Goal: Information Seeking & Learning: Learn about a topic

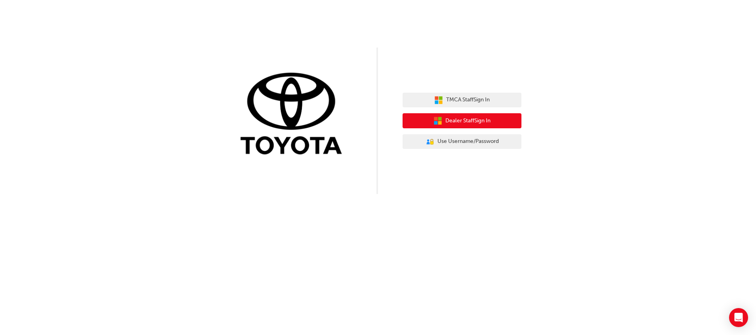
click at [470, 124] on span "Dealer Staff Sign In" at bounding box center [468, 121] width 45 height 9
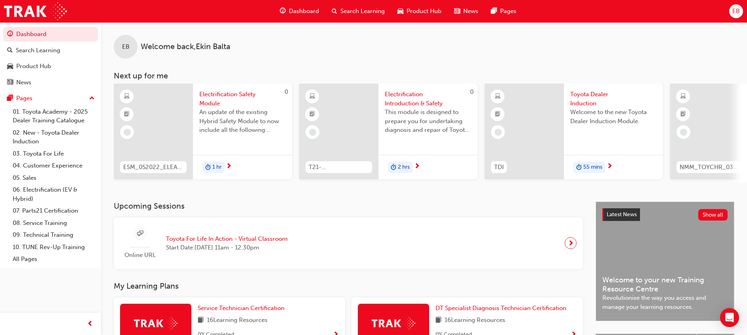
click at [731, 9] on div "EB" at bounding box center [736, 11] width 14 height 14
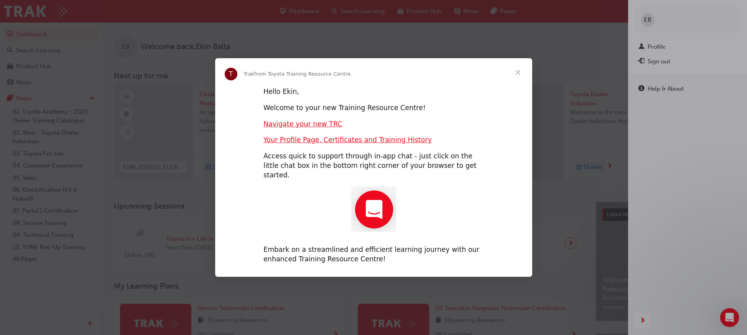
click at [522, 75] on span "Close" at bounding box center [518, 72] width 29 height 29
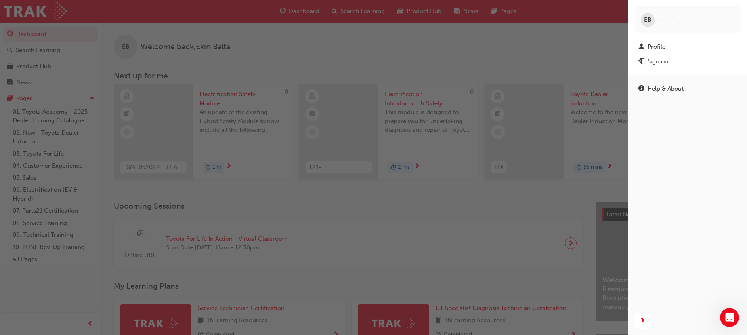
click at [568, 34] on div "button" at bounding box center [314, 167] width 628 height 335
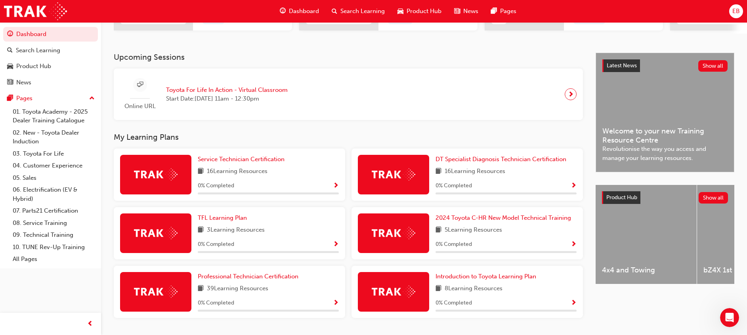
scroll to position [174, 0]
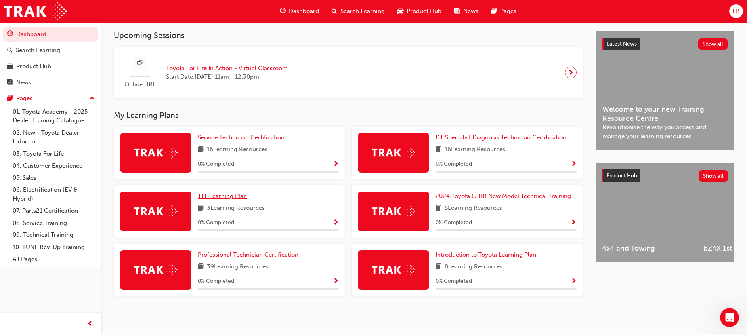
click at [226, 193] on span "TFL Learning Plan" at bounding box center [222, 196] width 49 height 7
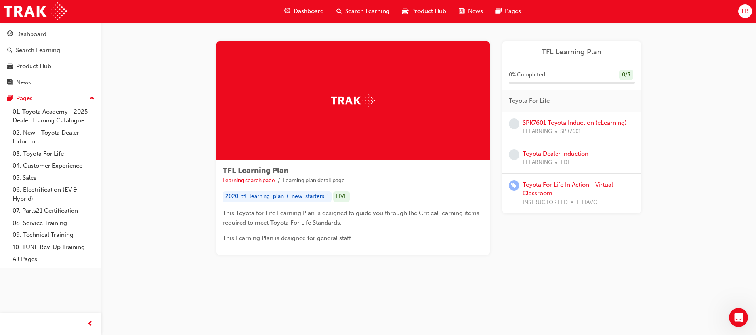
click at [256, 178] on link "Learning search page" at bounding box center [249, 180] width 52 height 7
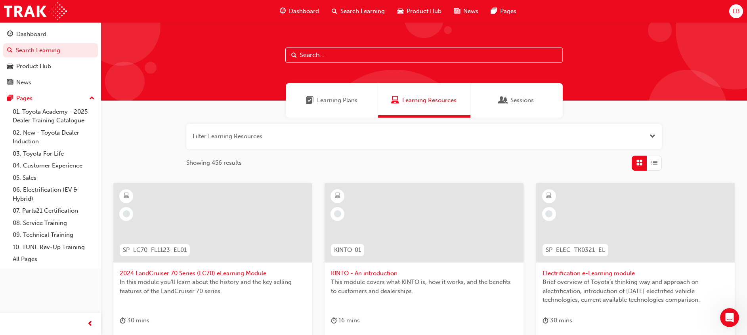
click at [319, 92] on div "Learning Plans" at bounding box center [332, 100] width 92 height 34
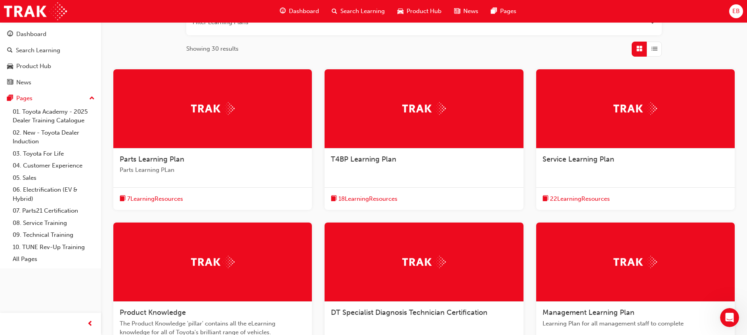
scroll to position [119, 0]
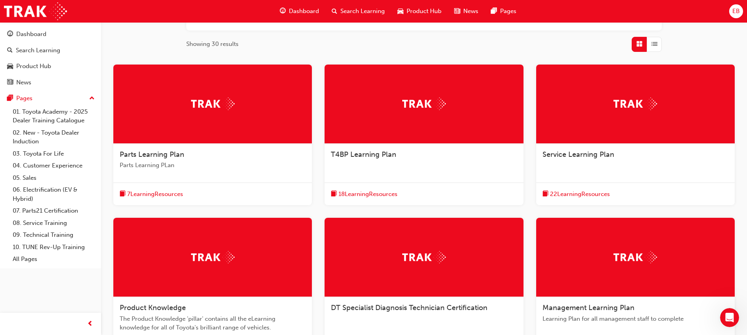
click at [736, 8] on span "EB" at bounding box center [737, 11] width 8 height 9
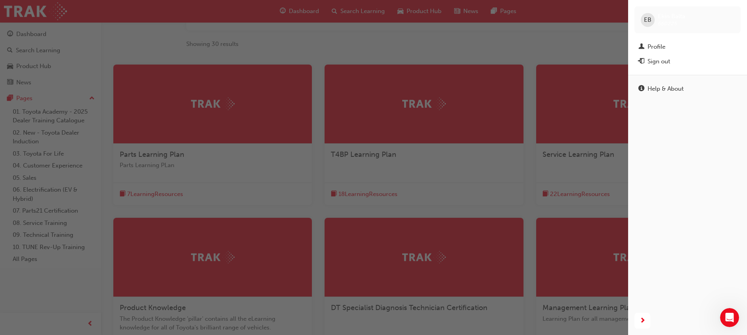
click at [740, 9] on div "EB Ekin Balta 660225" at bounding box center [688, 19] width 106 height 27
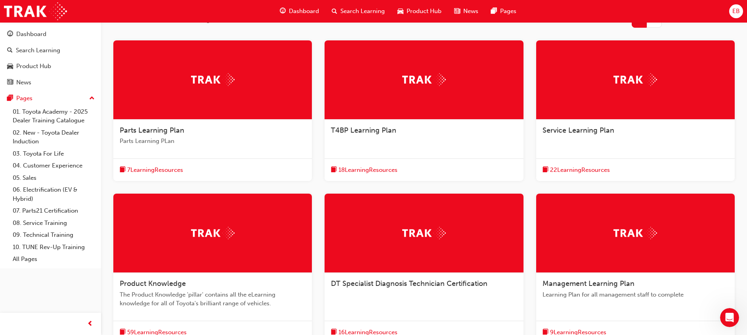
scroll to position [0, 0]
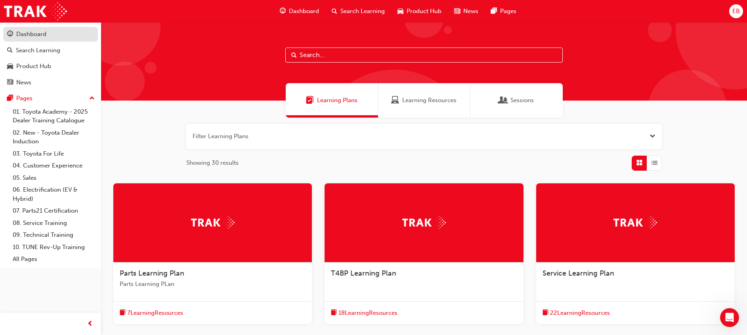
click at [42, 29] on div "Dashboard" at bounding box center [50, 34] width 87 height 10
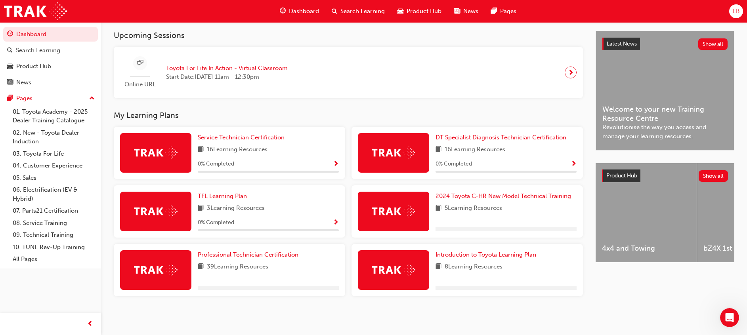
scroll to position [174, 0]
click at [55, 150] on link "03. Toyota For Life" at bounding box center [54, 154] width 88 height 12
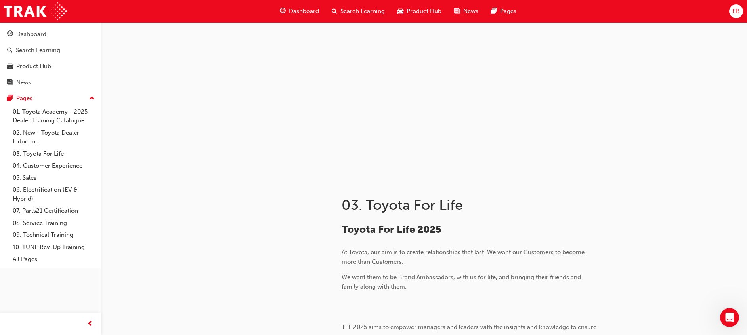
click at [312, 12] on span "Dashboard" at bounding box center [304, 11] width 30 height 9
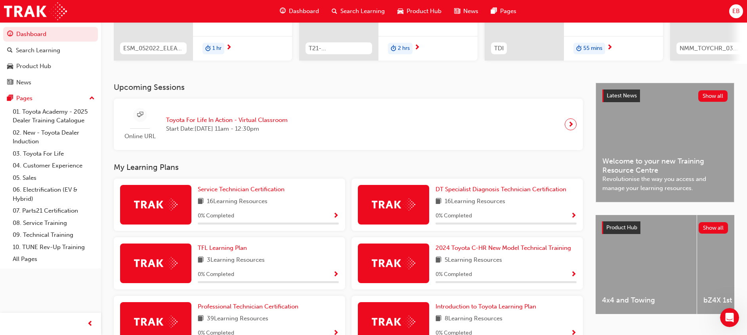
scroll to position [174, 0]
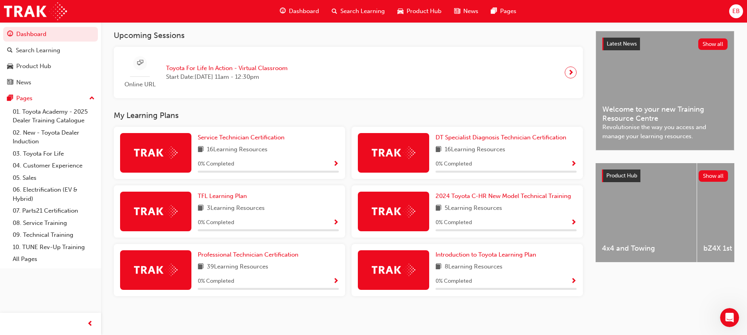
click at [335, 221] on span "Show Progress" at bounding box center [336, 223] width 6 height 7
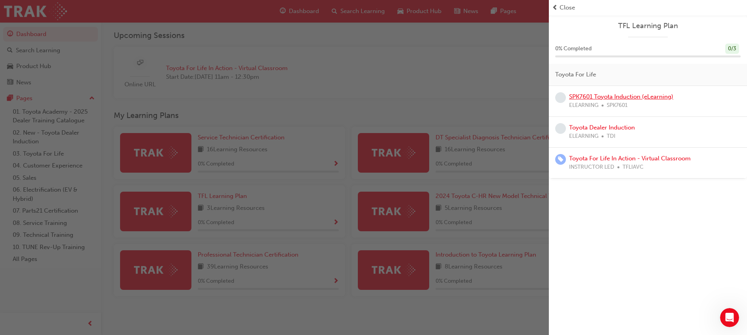
click at [602, 97] on link "SPK7601 Toyota Induction (eLearning)" at bounding box center [621, 96] width 104 height 7
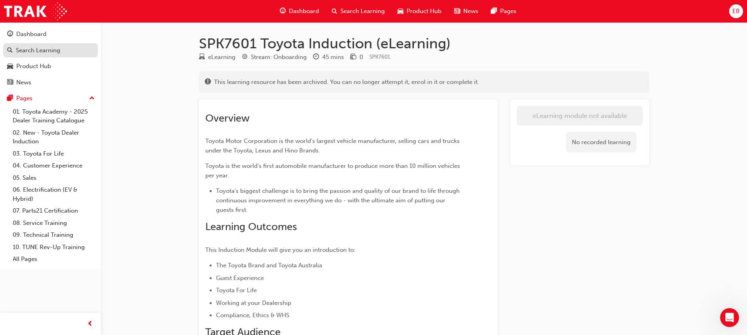
click at [53, 47] on div "Search Learning" at bounding box center [38, 50] width 44 height 9
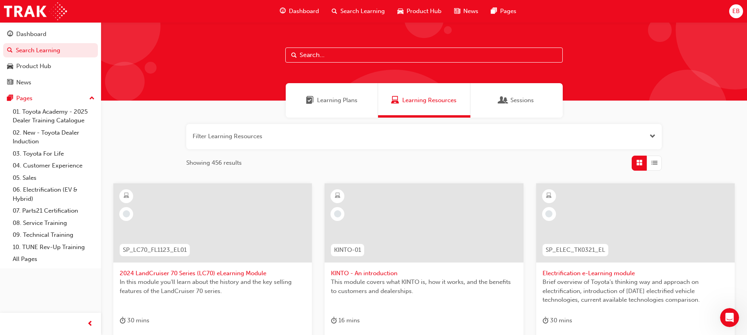
click at [334, 50] on input "text" at bounding box center [423, 55] width 277 height 15
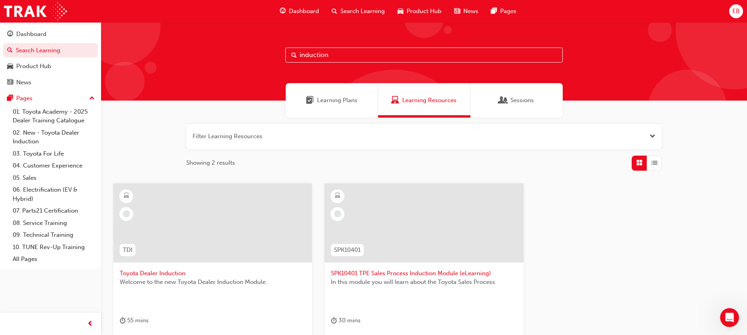
scroll to position [59, 0]
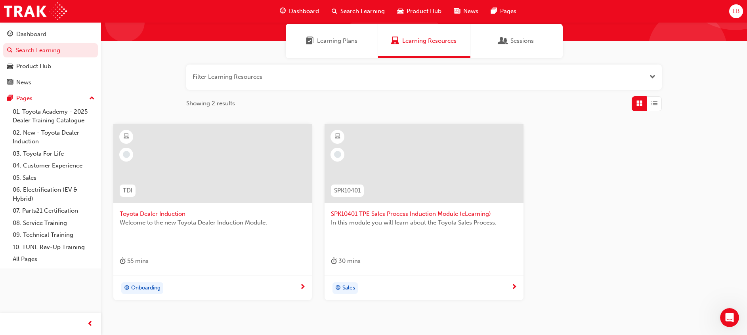
type input "induction"
click at [149, 210] on span "Toyota Dealer Induction" at bounding box center [213, 214] width 186 height 9
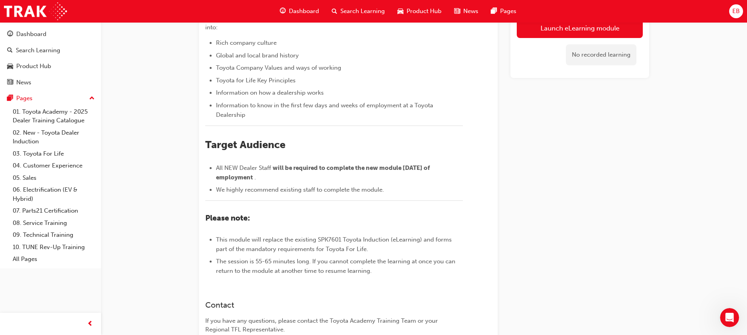
scroll to position [2, 0]
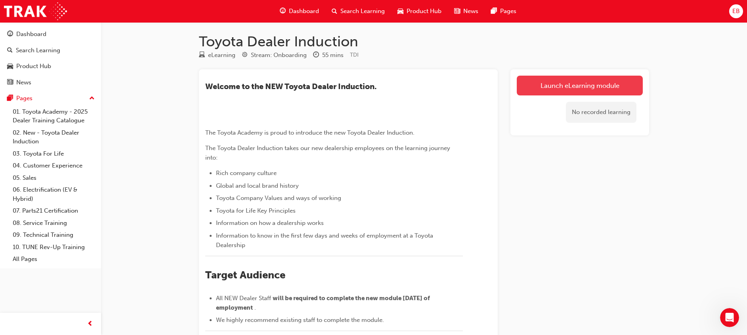
click at [581, 86] on link "Launch eLearning module" at bounding box center [580, 86] width 126 height 20
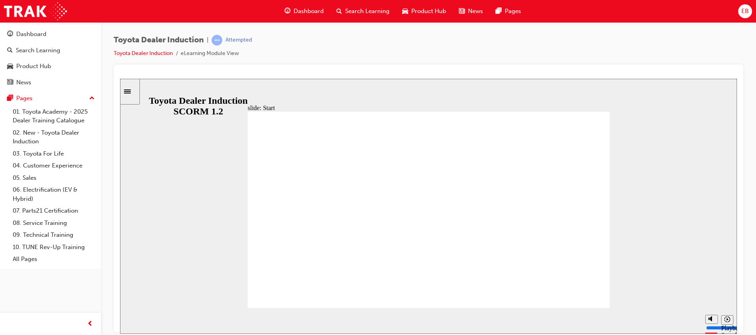
drag, startPoint x: 580, startPoint y: 297, endPoint x: 580, endPoint y: 291, distance: 6.3
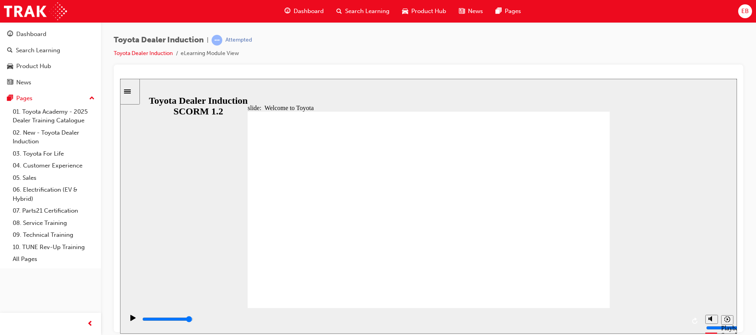
type input "7500"
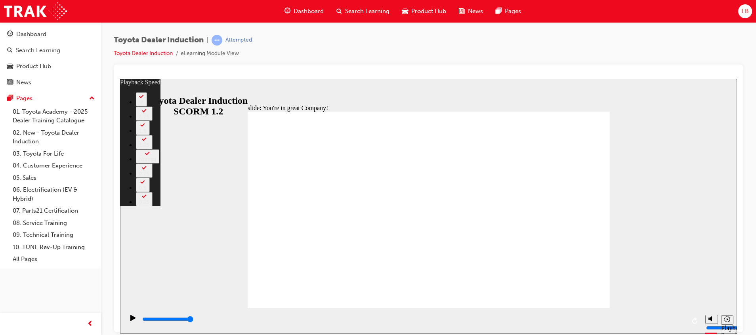
type input "4"
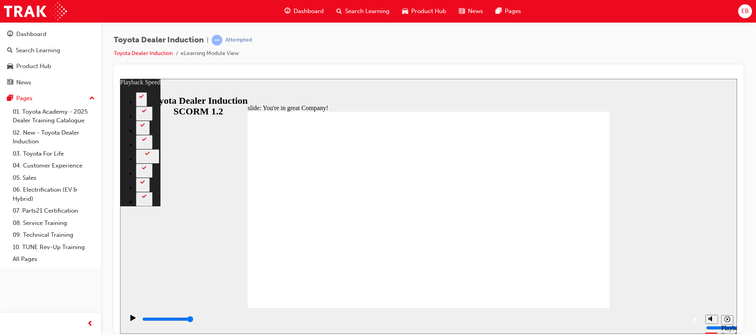
drag, startPoint x: 592, startPoint y: 107, endPoint x: 593, endPoint y: 111, distance: 4.1
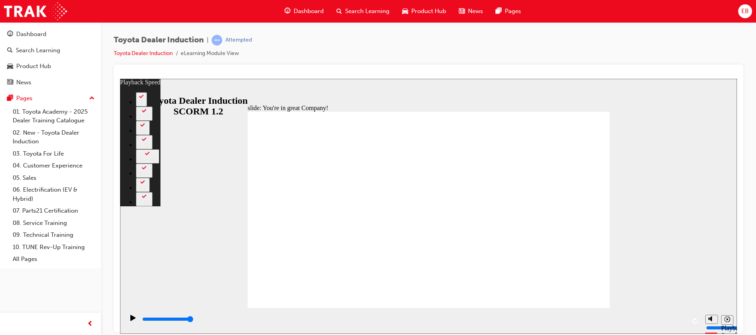
type input "156"
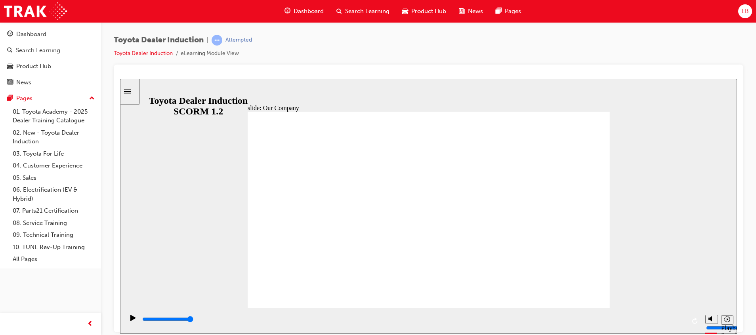
type input "8300"
drag, startPoint x: 310, startPoint y: 262, endPoint x: 319, endPoint y: 274, distance: 14.7
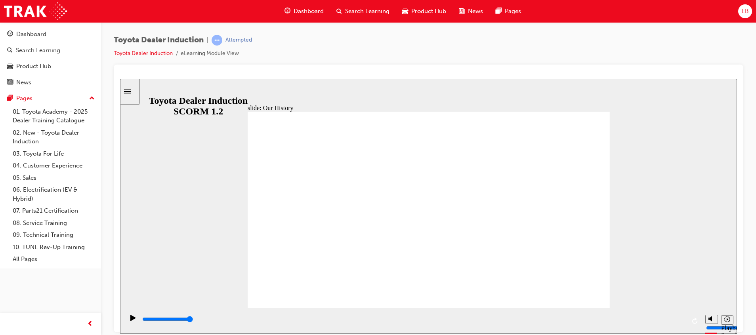
drag, startPoint x: 323, startPoint y: 270, endPoint x: 335, endPoint y: 270, distance: 11.9
drag, startPoint x: 330, startPoint y: 270, endPoint x: 402, endPoint y: 275, distance: 71.9
drag, startPoint x: 428, startPoint y: 263, endPoint x: 395, endPoint y: 266, distance: 32.6
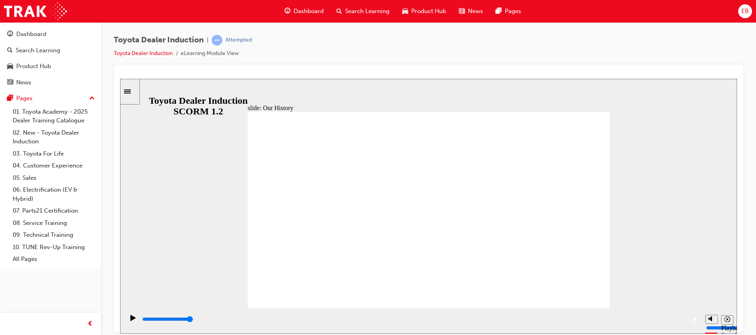
drag, startPoint x: 428, startPoint y: 269, endPoint x: 317, endPoint y: 262, distance: 110.8
type input "2"
drag, startPoint x: 333, startPoint y: 266, endPoint x: 456, endPoint y: 294, distance: 126.4
drag, startPoint x: 429, startPoint y: 273, endPoint x: 533, endPoint y: 270, distance: 103.9
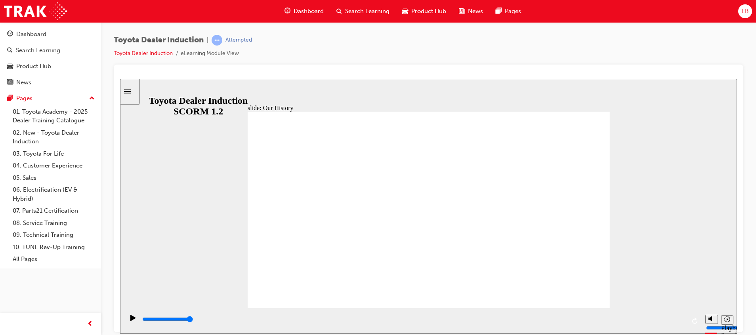
drag, startPoint x: 593, startPoint y: 292, endPoint x: 593, endPoint y: 287, distance: 4.4
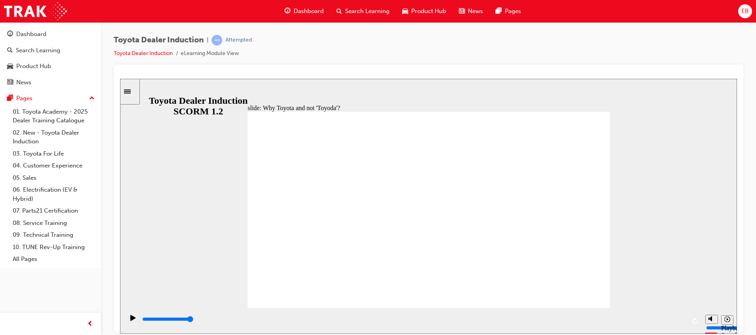
type input "5000"
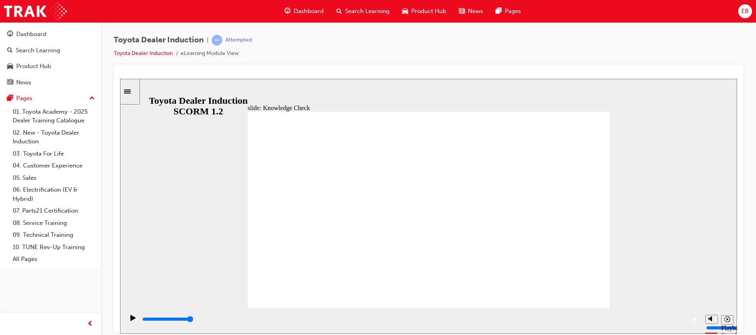
radio input "true"
type input "4100"
radio input "true"
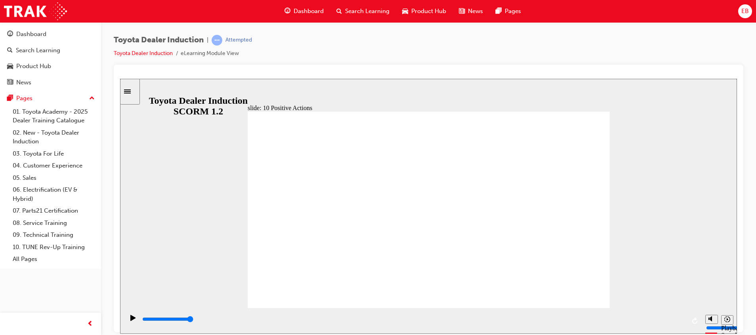
drag, startPoint x: 574, startPoint y: 222, endPoint x: 572, endPoint y: 228, distance: 7.0
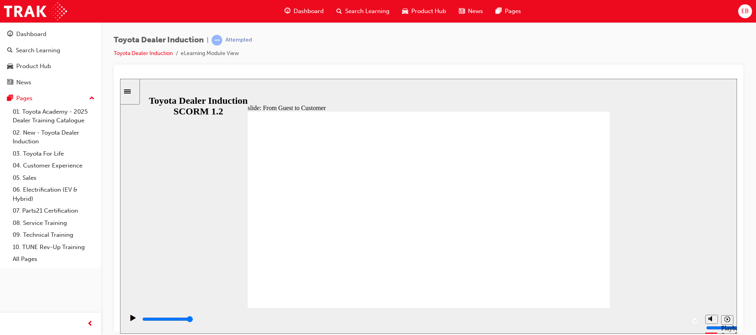
drag, startPoint x: 268, startPoint y: 147, endPoint x: 266, endPoint y: 162, distance: 14.8
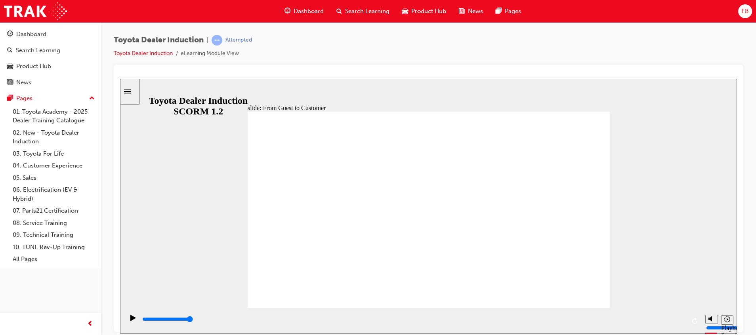
type input "15300"
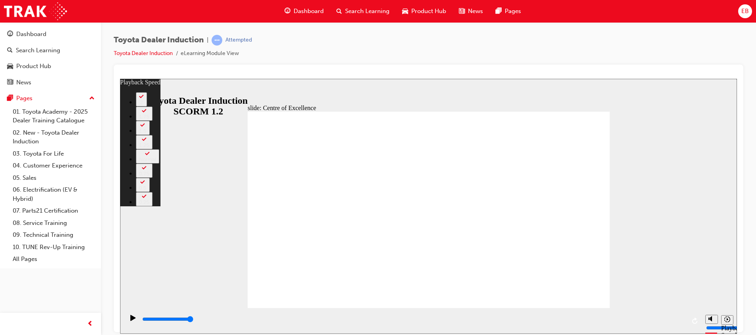
type input "248"
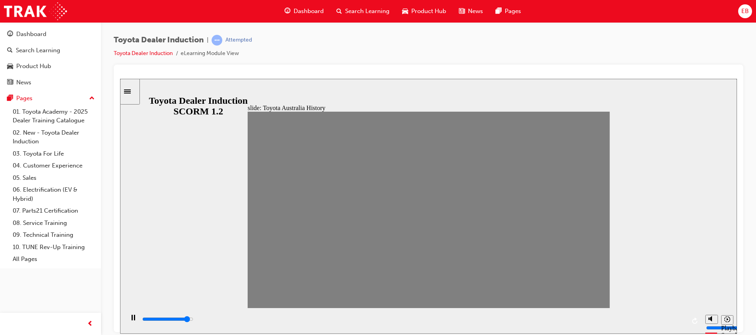
drag, startPoint x: 261, startPoint y: 216, endPoint x: 275, endPoint y: 213, distance: 14.2
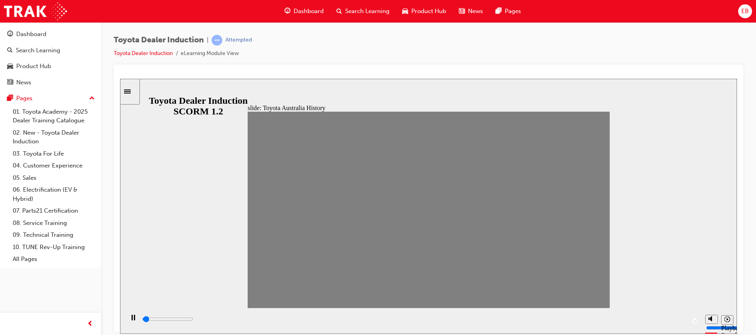
drag, startPoint x: 277, startPoint y: 220, endPoint x: 291, endPoint y: 213, distance: 14.9
drag, startPoint x: 277, startPoint y: 215, endPoint x: 294, endPoint y: 214, distance: 17.1
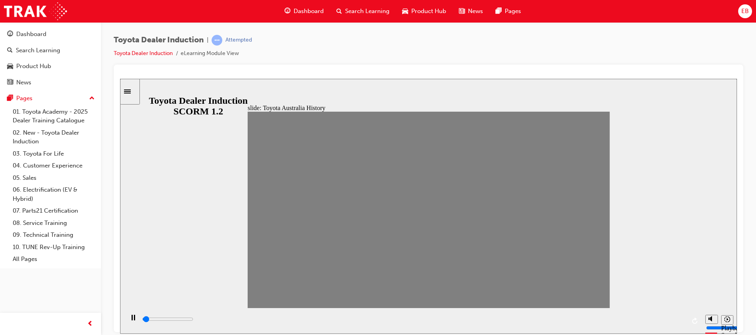
drag, startPoint x: 296, startPoint y: 215, endPoint x: 309, endPoint y: 214, distance: 12.7
drag, startPoint x: 314, startPoint y: 217, endPoint x: 324, endPoint y: 212, distance: 12.1
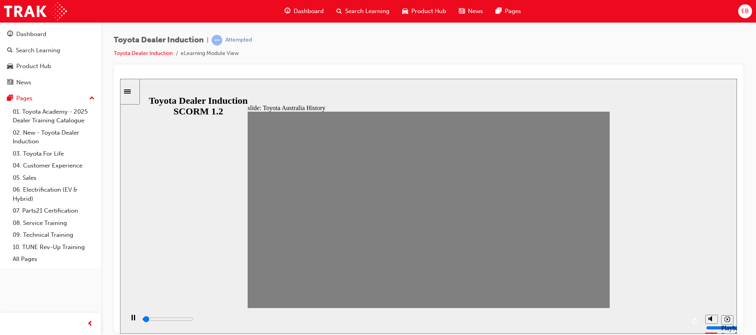
drag, startPoint x: 349, startPoint y: 214, endPoint x: 364, endPoint y: 211, distance: 14.9
drag, startPoint x: 372, startPoint y: 206, endPoint x: 375, endPoint y: 211, distance: 5.5
drag, startPoint x: 363, startPoint y: 211, endPoint x: 377, endPoint y: 209, distance: 14.4
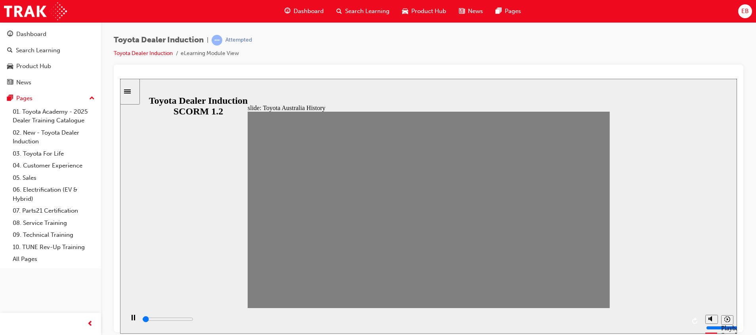
drag, startPoint x: 380, startPoint y: 210, endPoint x: 392, endPoint y: 208, distance: 12.2
drag, startPoint x: 390, startPoint y: 211, endPoint x: 425, endPoint y: 210, distance: 34.5
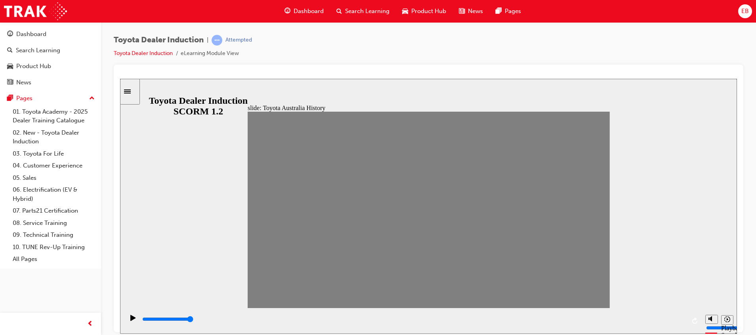
type input "0"
type input "9"
drag, startPoint x: 425, startPoint y: 209, endPoint x: 414, endPoint y: 219, distance: 14.6
type input "7000"
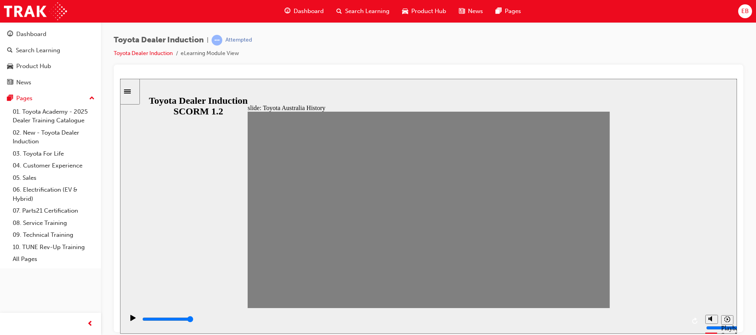
type input "10"
drag, startPoint x: 409, startPoint y: 214, endPoint x: 420, endPoint y: 215, distance: 10.7
drag, startPoint x: 425, startPoint y: 214, endPoint x: 440, endPoint y: 209, distance: 15.2
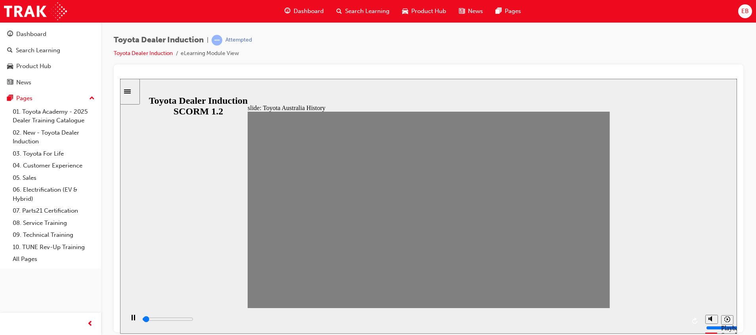
drag, startPoint x: 445, startPoint y: 210, endPoint x: 458, endPoint y: 208, distance: 12.8
drag, startPoint x: 457, startPoint y: 214, endPoint x: 469, endPoint y: 206, distance: 14.4
drag, startPoint x: 476, startPoint y: 212, endPoint x: 491, endPoint y: 212, distance: 14.3
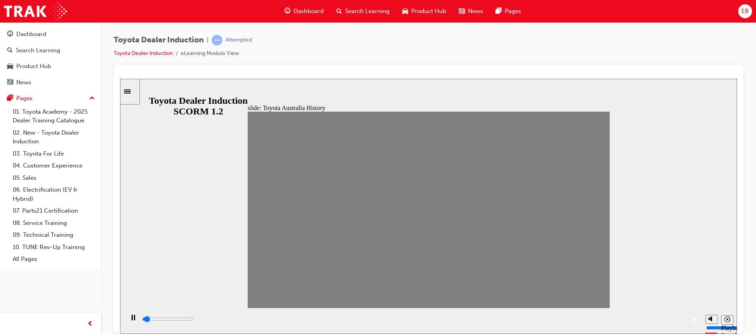
type input "0"
type input "13"
type input "0"
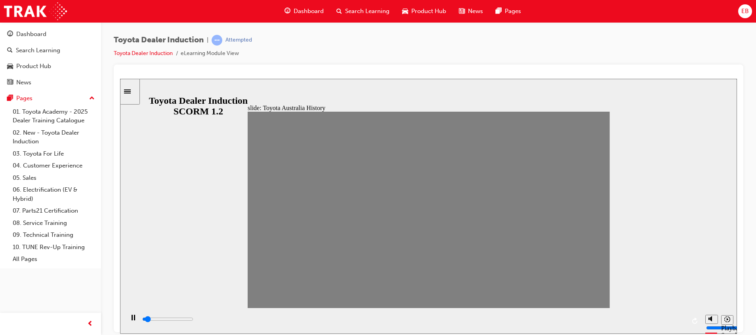
type input "14"
drag, startPoint x: 496, startPoint y: 216, endPoint x: 488, endPoint y: 216, distance: 7.9
drag, startPoint x: 488, startPoint y: 216, endPoint x: 503, endPoint y: 216, distance: 15.5
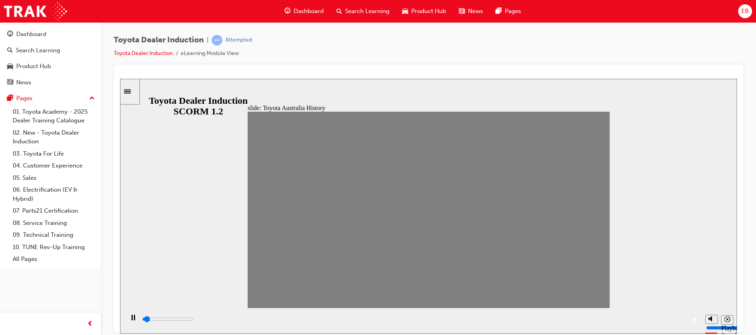
drag, startPoint x: 510, startPoint y: 211, endPoint x: 528, endPoint y: 211, distance: 17.8
drag, startPoint x: 525, startPoint y: 213, endPoint x: 542, endPoint y: 212, distance: 16.3
drag, startPoint x: 543, startPoint y: 219, endPoint x: 556, endPoint y: 213, distance: 14.4
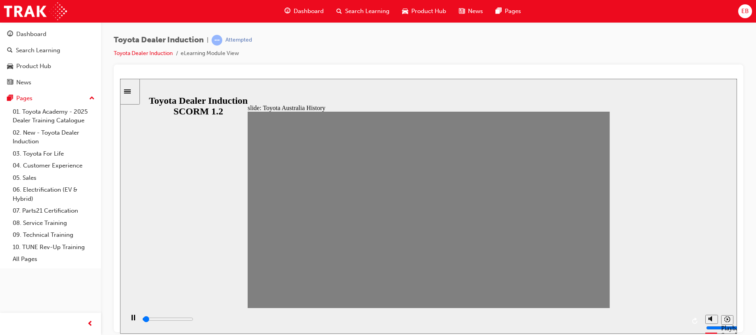
drag, startPoint x: 560, startPoint y: 213, endPoint x: 574, endPoint y: 212, distance: 13.5
drag, startPoint x: 581, startPoint y: 214, endPoint x: 593, endPoint y: 213, distance: 11.9
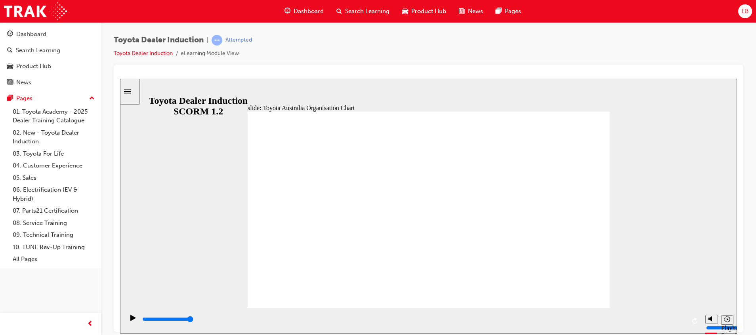
drag, startPoint x: 537, startPoint y: 216, endPoint x: 538, endPoint y: 212, distance: 4.5
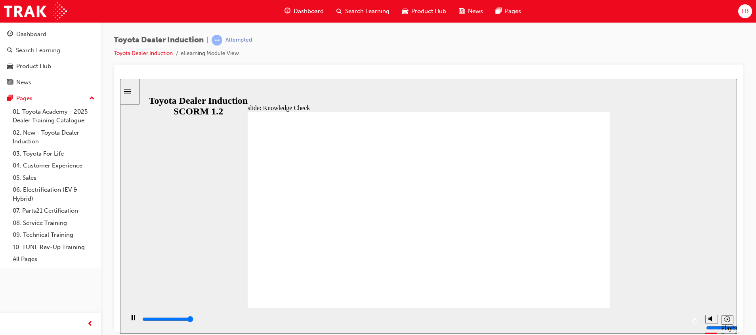
type input "5000"
radio input "true"
type input "5000"
radio input "true"
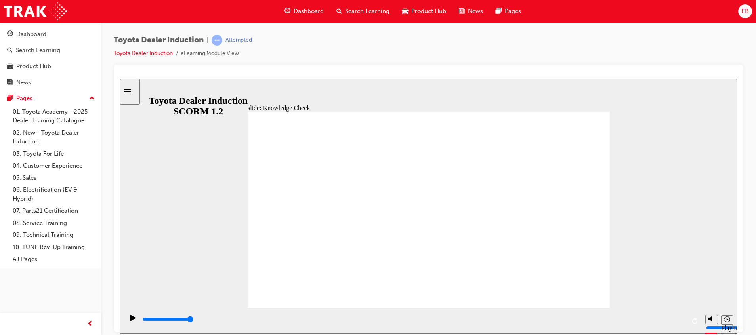
type input "5000"
radio input "true"
drag, startPoint x: 578, startPoint y: 121, endPoint x: 582, endPoint y: 116, distance: 6.8
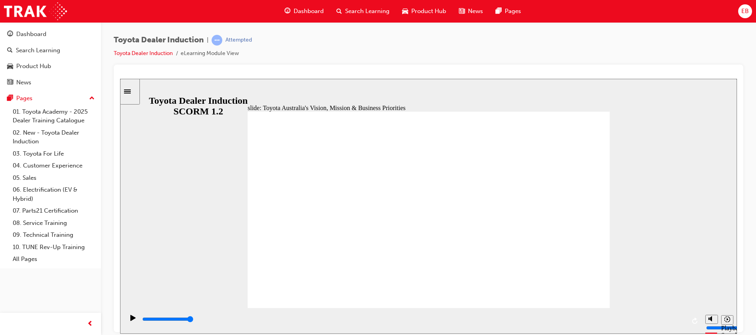
drag, startPoint x: 580, startPoint y: 297, endPoint x: 582, endPoint y: 292, distance: 5.7
type input "9200"
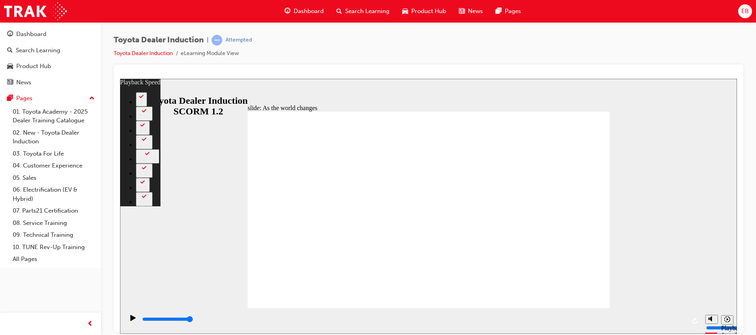
drag, startPoint x: 256, startPoint y: 291, endPoint x: 246, endPoint y: 292, distance: 9.9
click at [246, 292] on div "slide: As the world changes Rectangle 2 playback speed 2 1.75 1.5 1.25 Normal 0…" at bounding box center [428, 205] width 617 height 255
type input "128"
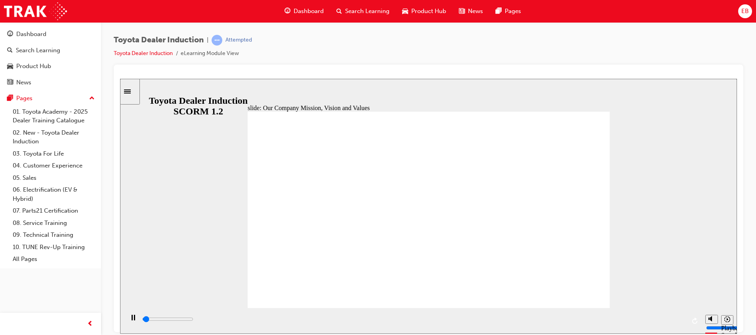
type input "1700"
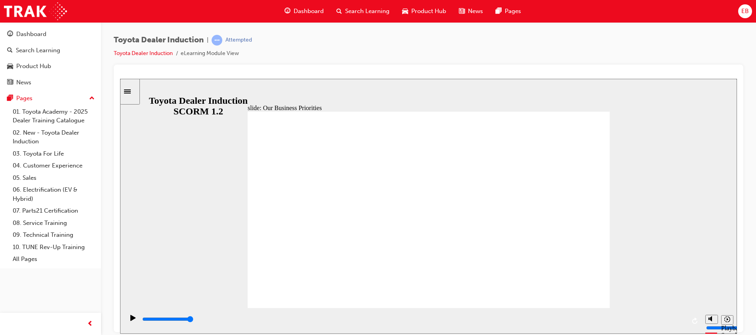
click at [366, 323] on div "playback controls" at bounding box center [414, 319] width 544 height 9
click at [344, 320] on div "playback controls" at bounding box center [414, 319] width 544 height 9
type input "5000"
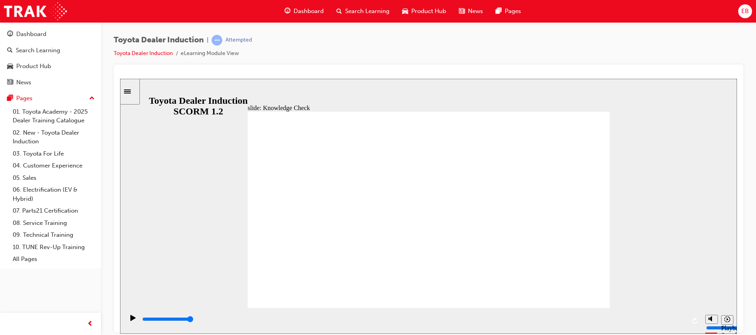
type input "h"
type input "ha"
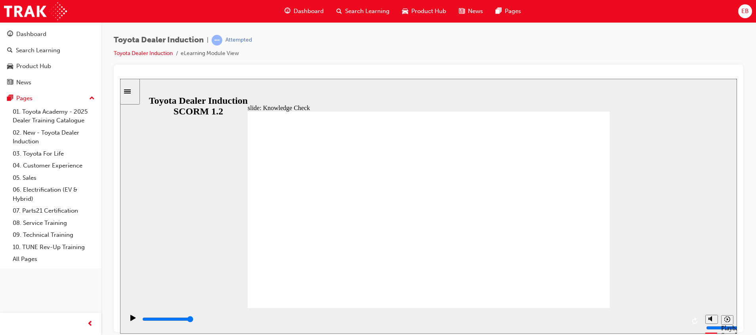
type input "ha"
type input "hap"
type input "happ"
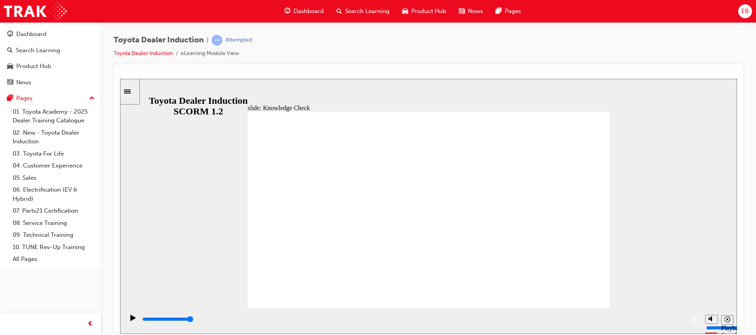
type input "happi"
type input "happin"
type input "happine"
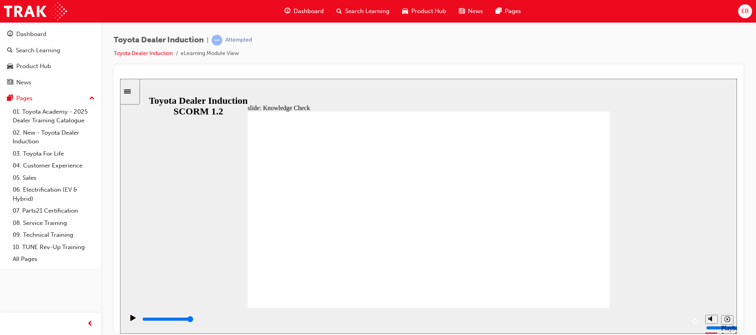
type input "happine"
type input "happines"
type input "happiness"
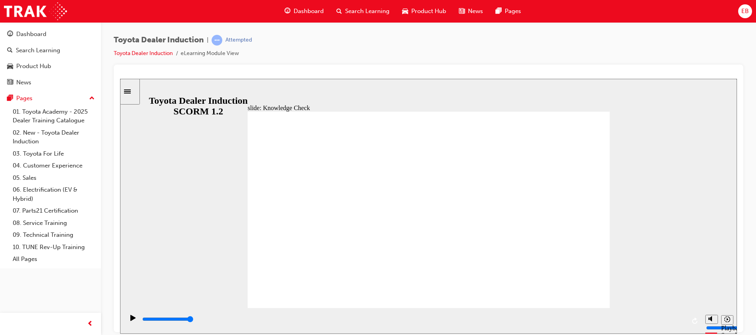
type input "happiness"
type input "5000"
type input "m"
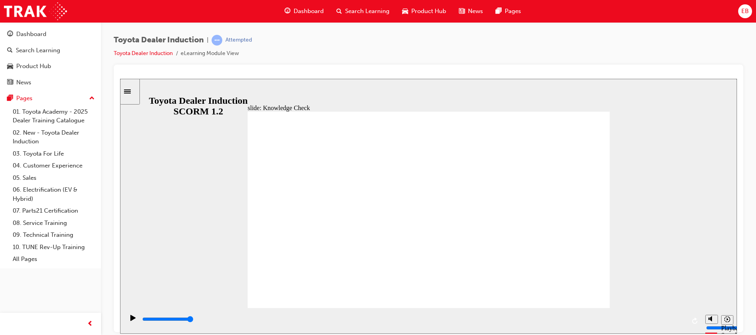
type input "mo"
type input "mov"
type input "move"
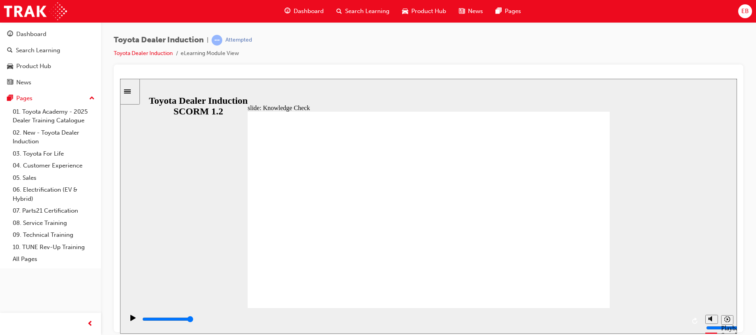
type input "move"
type input "moved"
type input "6500"
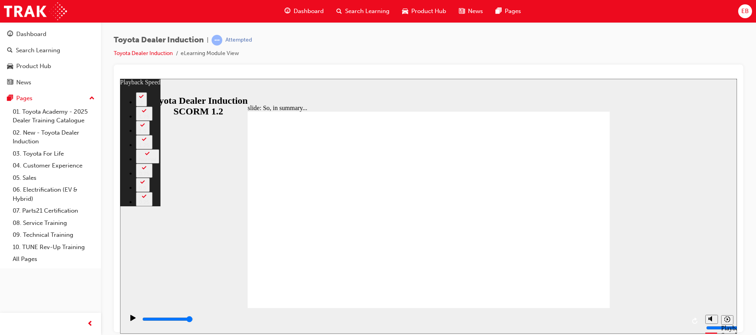
type input "40"
type input "128"
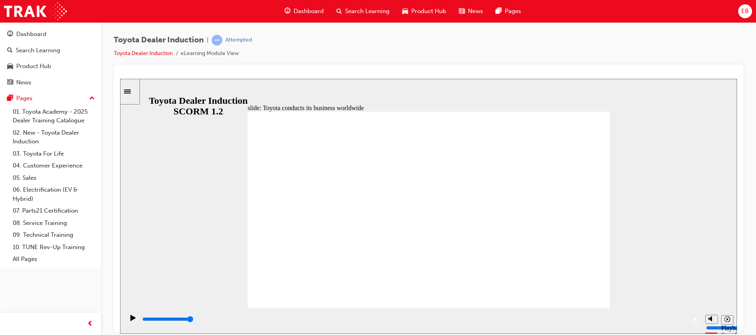
type input "8400"
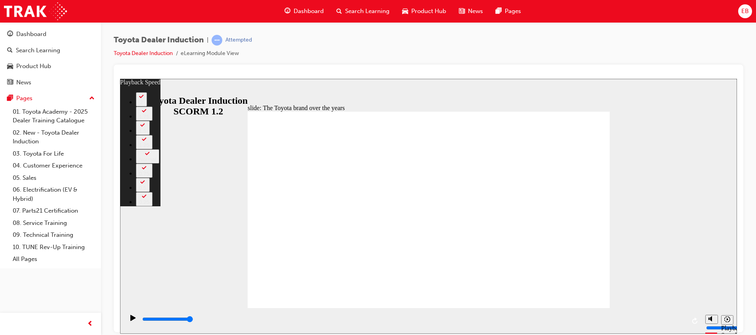
type input "165"
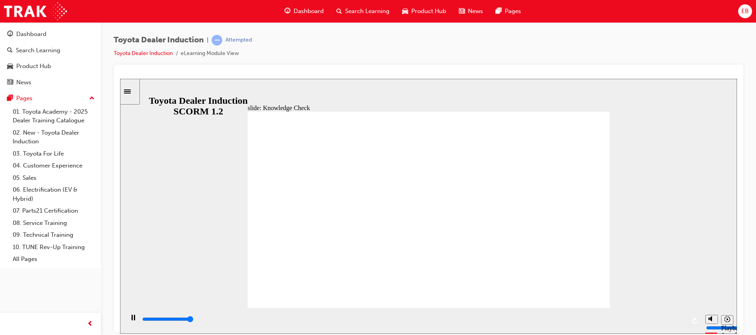
type input "5000"
radio input "true"
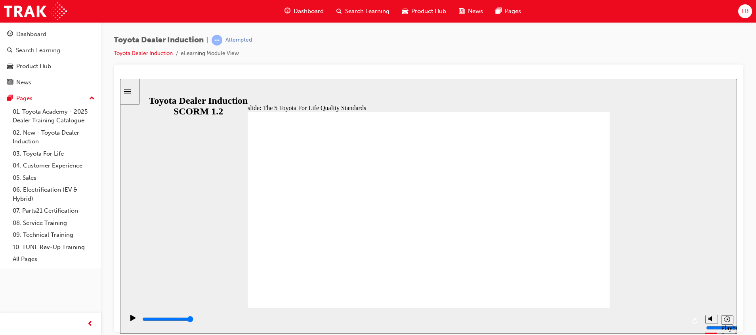
drag, startPoint x: 566, startPoint y: 243, endPoint x: 571, endPoint y: 241, distance: 5.2
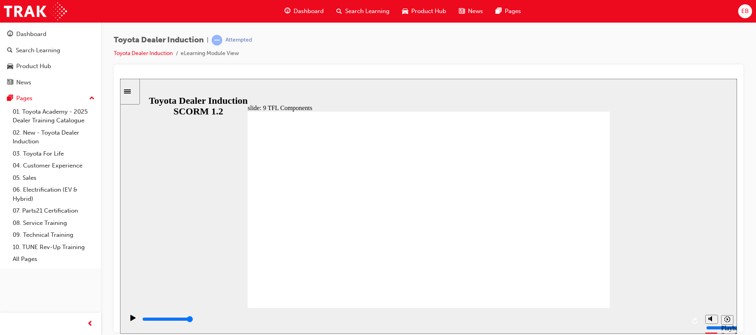
drag, startPoint x: 379, startPoint y: 262, endPoint x: 427, endPoint y: 269, distance: 48.5
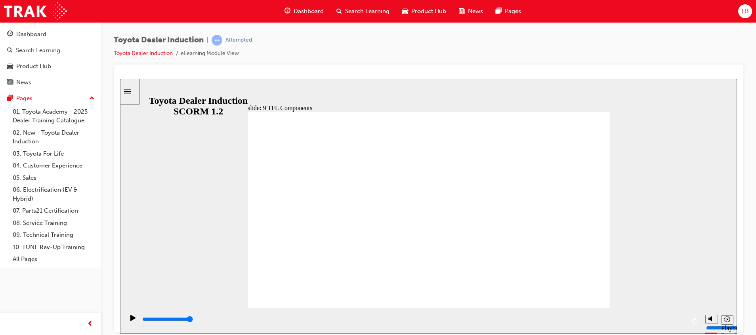
drag, startPoint x: 373, startPoint y: 274, endPoint x: 382, endPoint y: 266, distance: 12.1
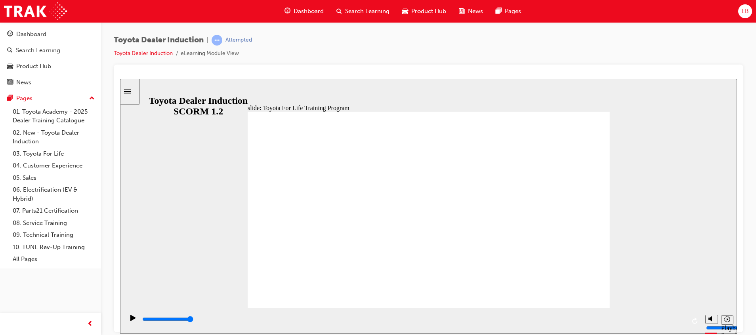
drag, startPoint x: 586, startPoint y: 173, endPoint x: 578, endPoint y: 181, distance: 11.2
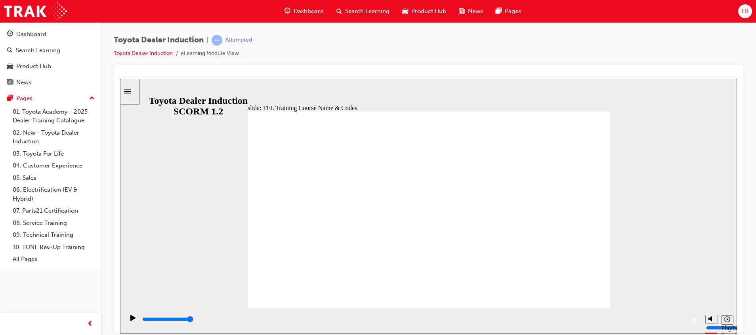
type input "10800"
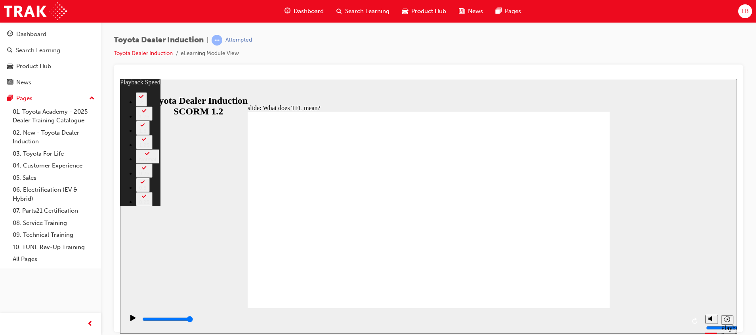
type input "139"
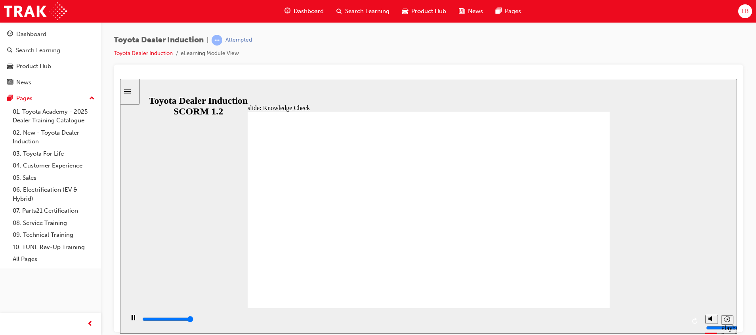
type input "5000"
radio input "true"
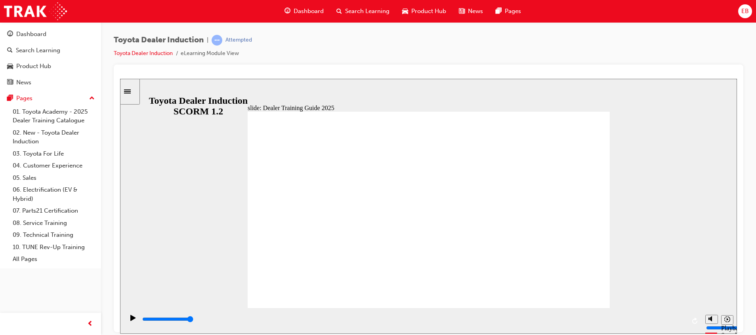
type input "5000"
radio input "true"
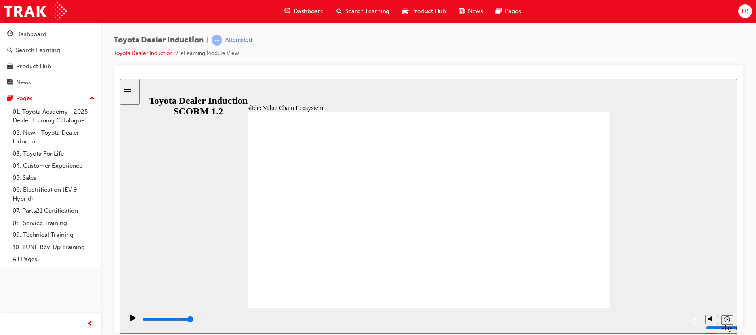
type input "11300"
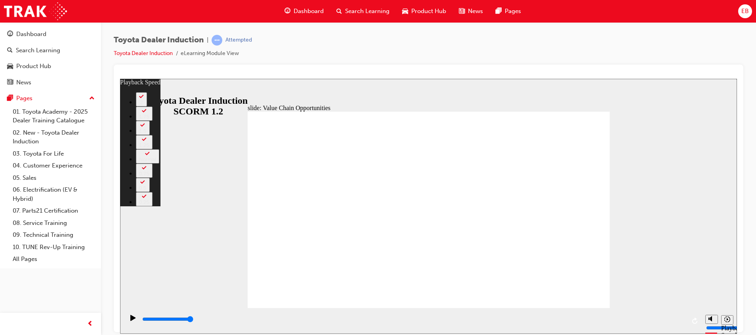
type input "21"
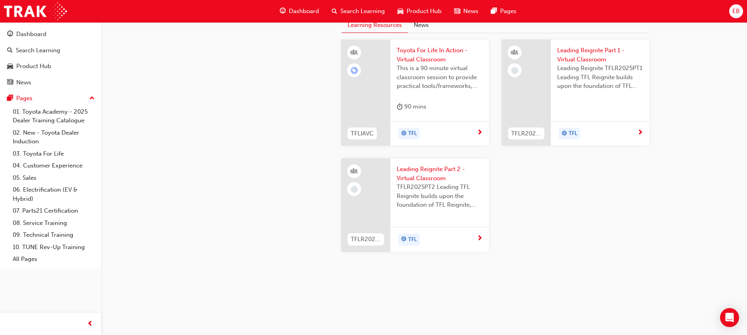
scroll to position [832, 0]
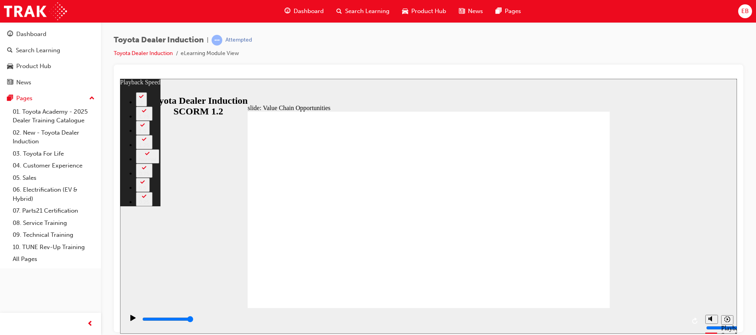
type input "64"
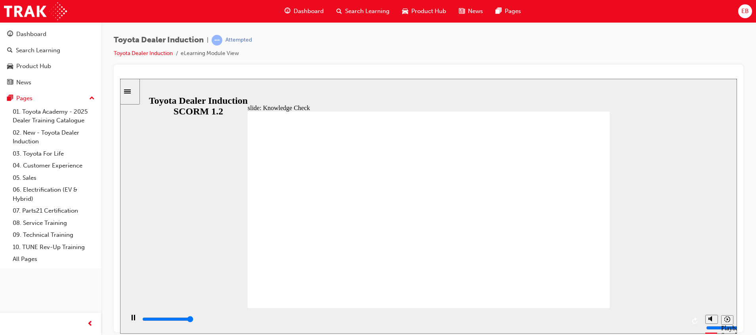
type input "5000"
radio input "true"
type input "5000"
radio input "true"
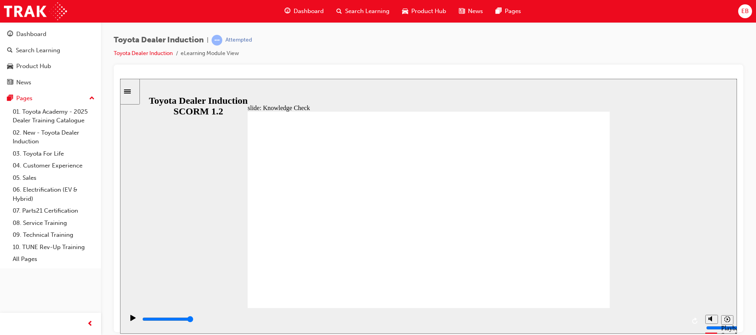
drag, startPoint x: 566, startPoint y: 282, endPoint x: 570, endPoint y: 273, distance: 9.9
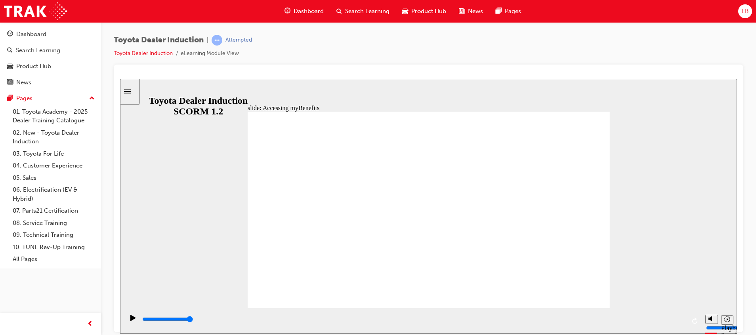
type input "5000"
type input "t"
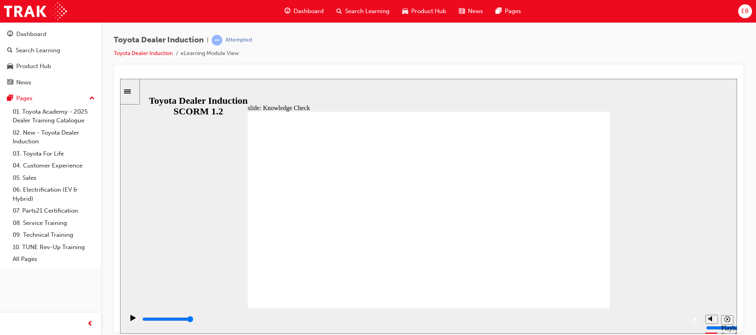
type input "to"
type input "toy"
type input "toyo"
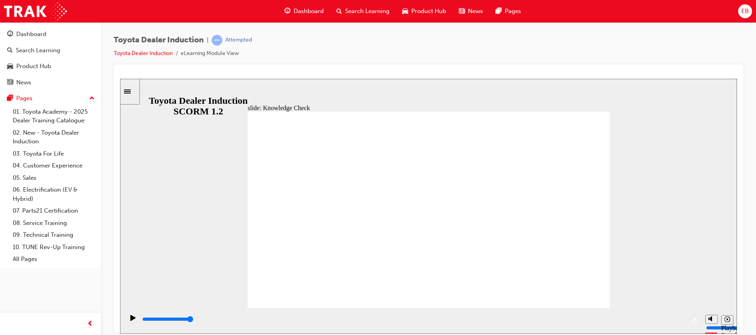
type input "toyo"
type input "toyot"
type input "toyota"
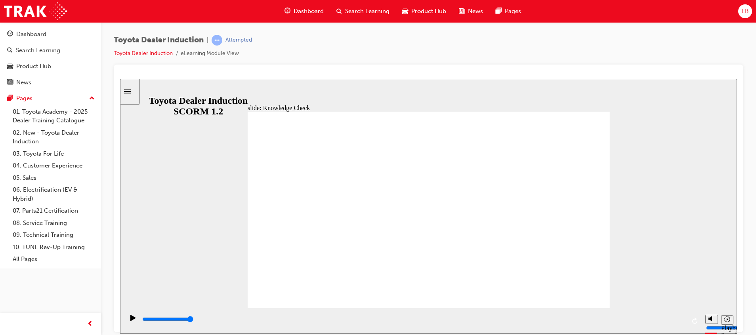
type input "toyota"
type input "toyota e"
type input "toyota en"
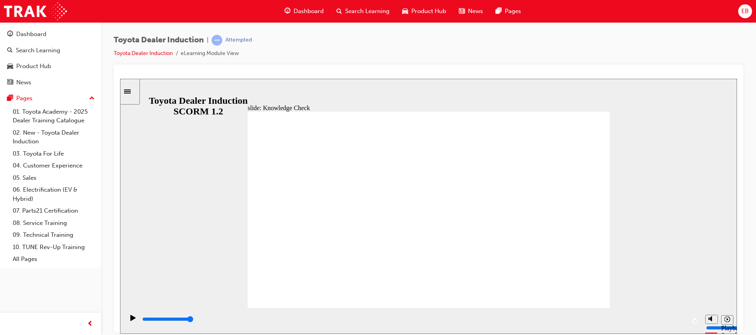
type input "toyota en"
type input "toyota eng"
type input "toyota enga"
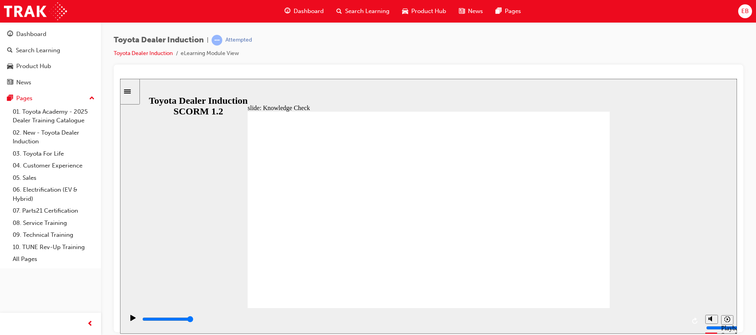
type input "toyota engag"
type input "toyota engage"
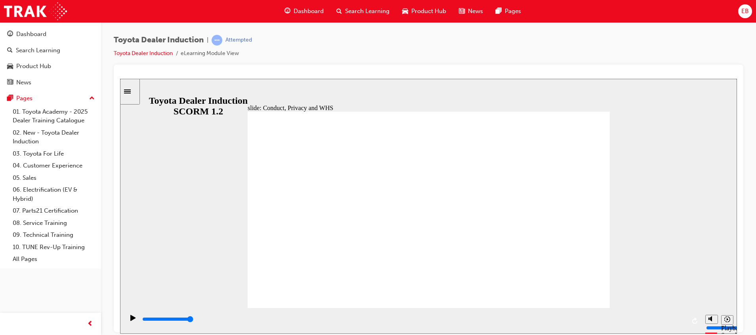
type input "8400"
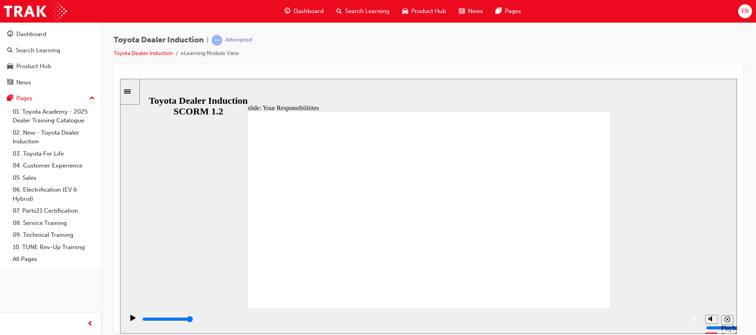
checkbox input "true"
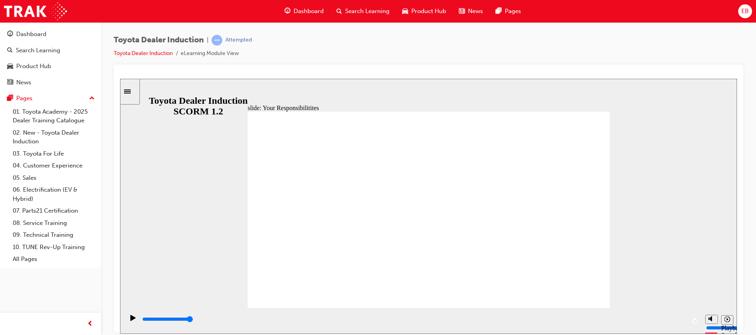
checkbox input "true"
drag, startPoint x: 560, startPoint y: 287, endPoint x: 574, endPoint y: 294, distance: 16.1
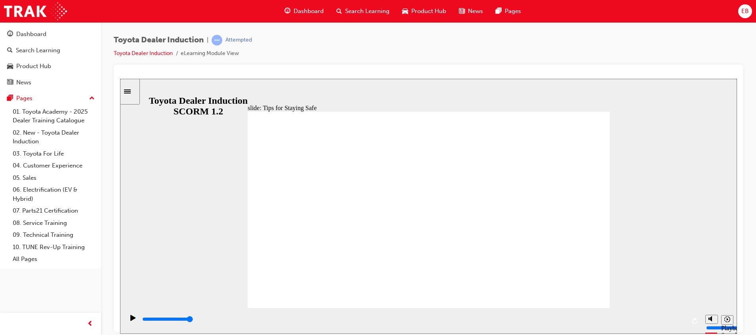
drag, startPoint x: 377, startPoint y: 271, endPoint x: 406, endPoint y: 260, distance: 30.5
drag, startPoint x: 376, startPoint y: 259, endPoint x: 368, endPoint y: 270, distance: 14.0
drag, startPoint x: 502, startPoint y: 274, endPoint x: 484, endPoint y: 266, distance: 19.5
drag, startPoint x: 337, startPoint y: 247, endPoint x: 349, endPoint y: 256, distance: 15.3
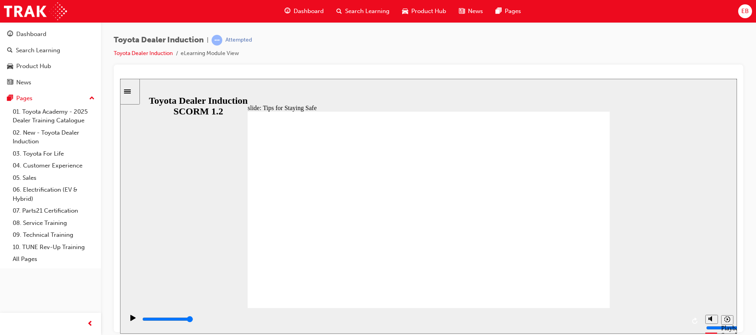
drag, startPoint x: 494, startPoint y: 282, endPoint x: 494, endPoint y: 276, distance: 6.0
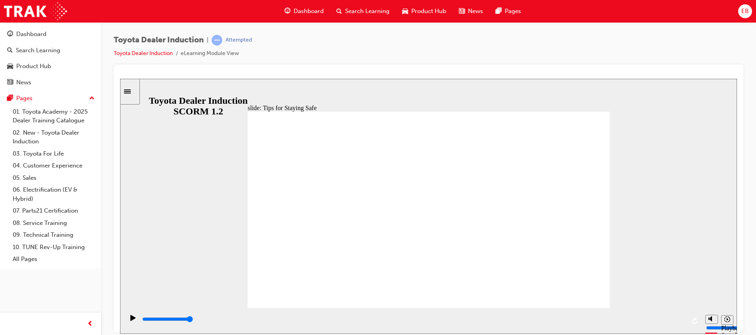
type input "5000"
checkbox input "true"
drag, startPoint x: 342, startPoint y: 233, endPoint x: 353, endPoint y: 244, distance: 16.3
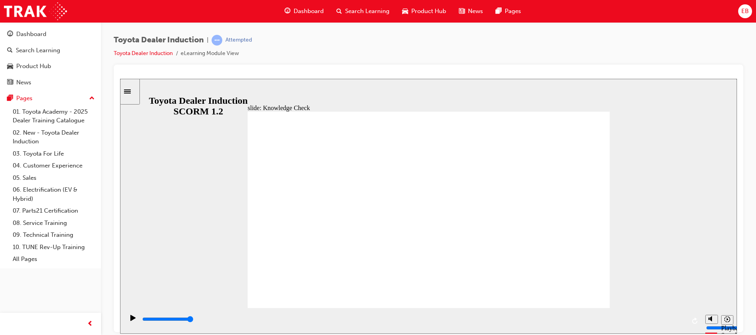
checkbox input "true"
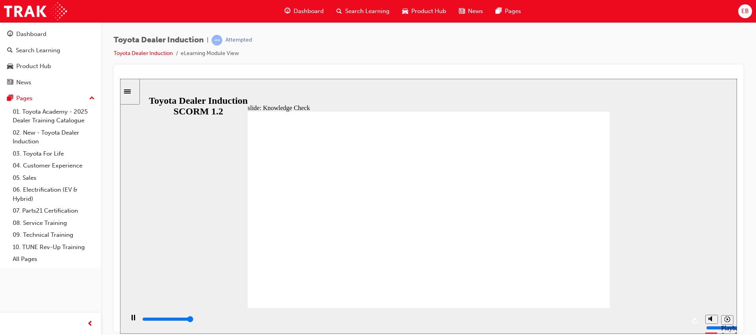
type input "5000"
radio input "true"
type input "5000"
checkbox input "true"
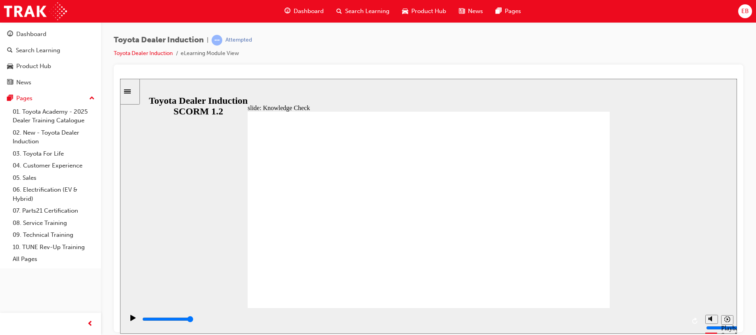
checkbox input "true"
type input "5000"
checkbox input "true"
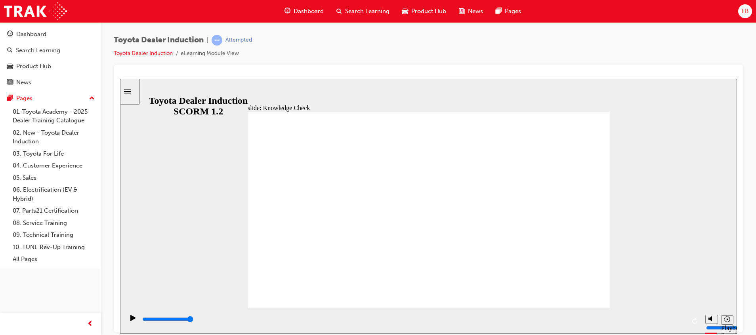
checkbox input "true"
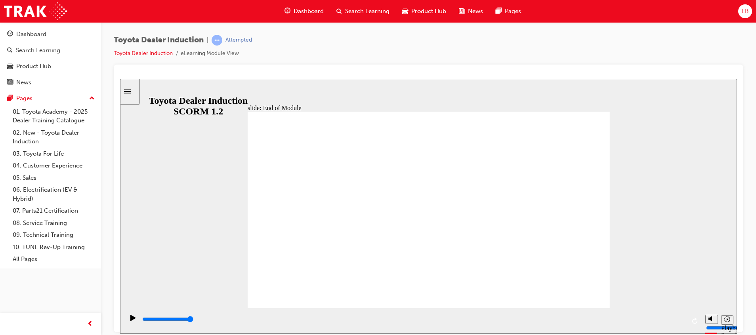
type input "9900"
click at [747, 9] on span "EB" at bounding box center [746, 11] width 8 height 9
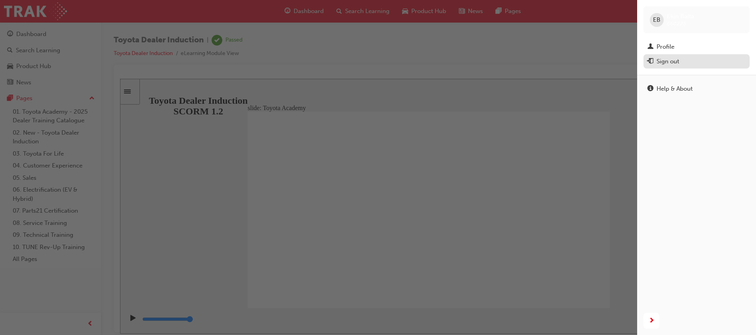
click at [689, 58] on div "Sign out" at bounding box center [697, 62] width 98 height 10
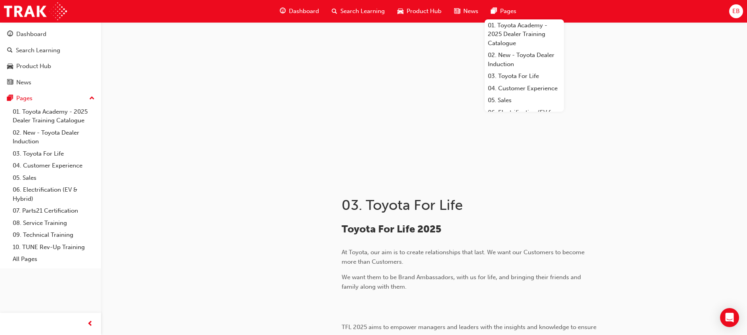
scroll to position [832, 0]
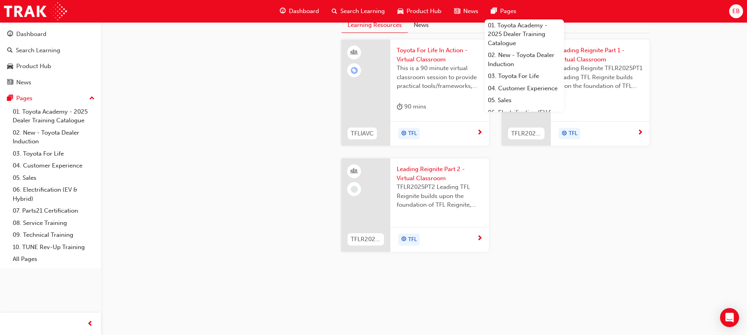
click at [737, 13] on span "EB" at bounding box center [737, 11] width 8 height 9
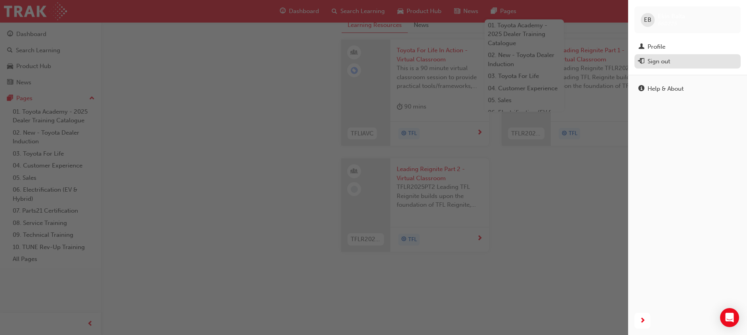
click at [681, 65] on div "Sign out" at bounding box center [688, 62] width 98 height 10
